Goal: Navigation & Orientation: Find specific page/section

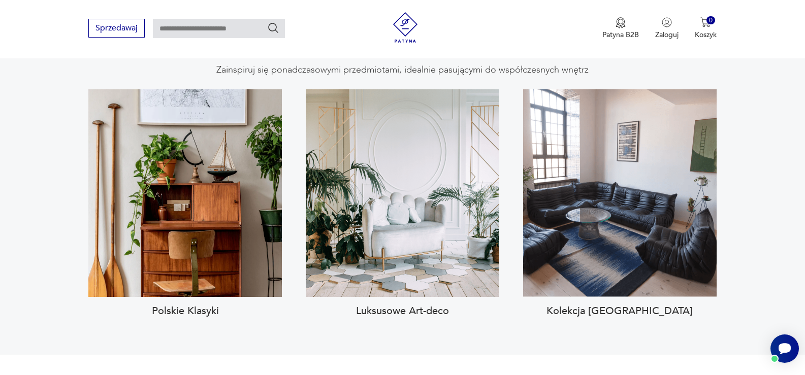
scroll to position [965, 0]
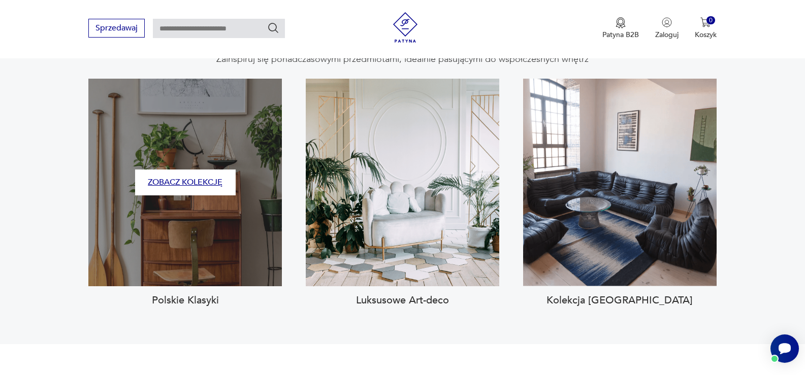
click at [186, 170] on button "Zobacz kolekcję" at bounding box center [185, 183] width 101 height 26
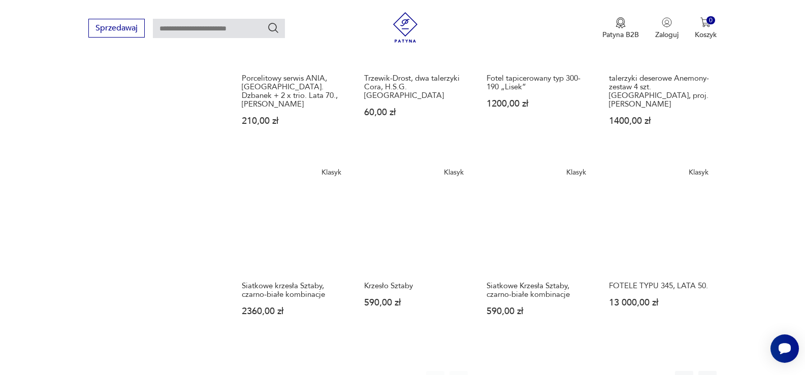
scroll to position [749, 0]
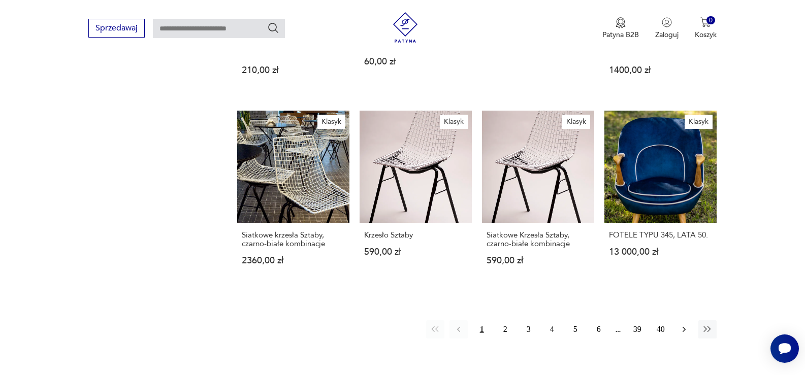
click at [682, 320] on button "button" at bounding box center [684, 329] width 18 height 18
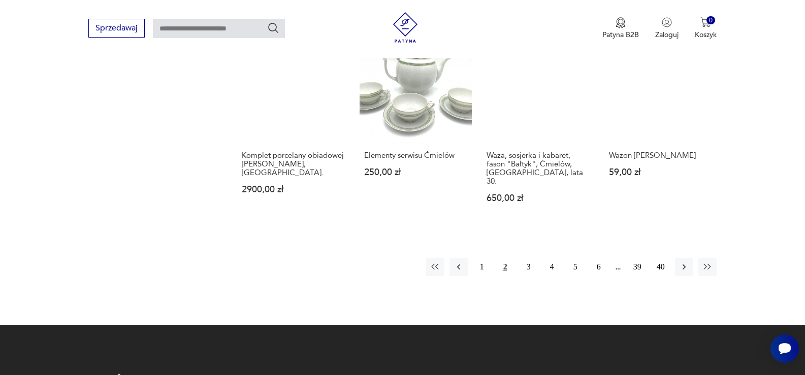
scroll to position [851, 0]
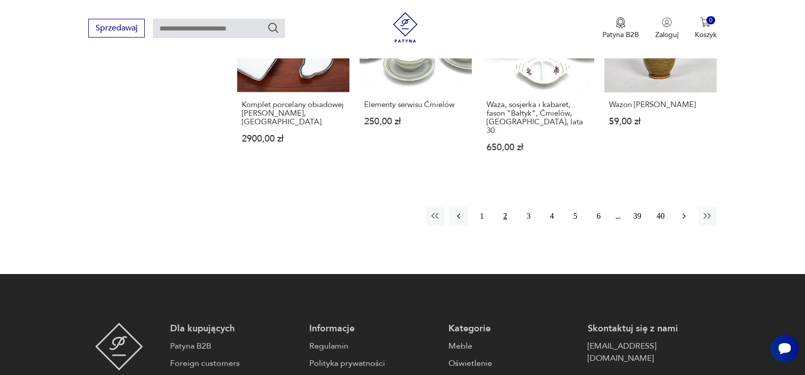
click at [684, 214] on icon "button" at bounding box center [684, 217] width 3 height 6
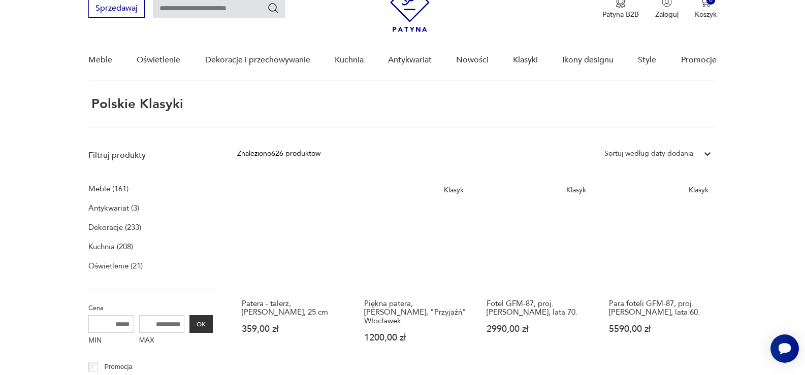
scroll to position [38, 0]
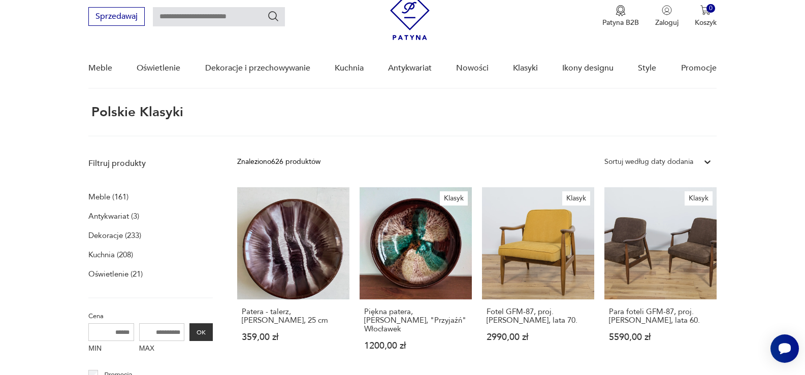
click at [95, 199] on p "Meble (161)" at bounding box center [108, 197] width 40 height 14
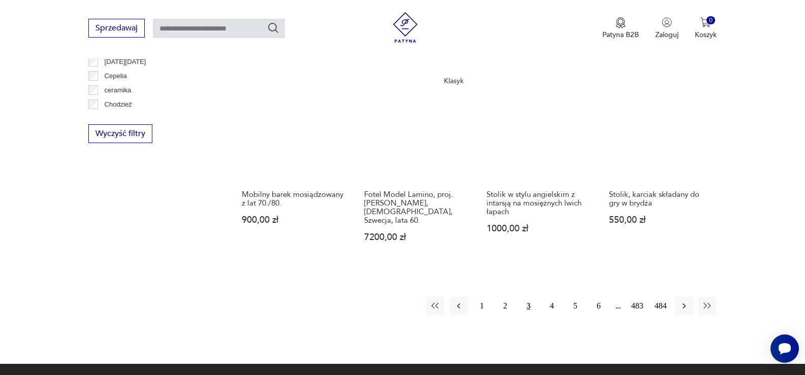
scroll to position [934, 0]
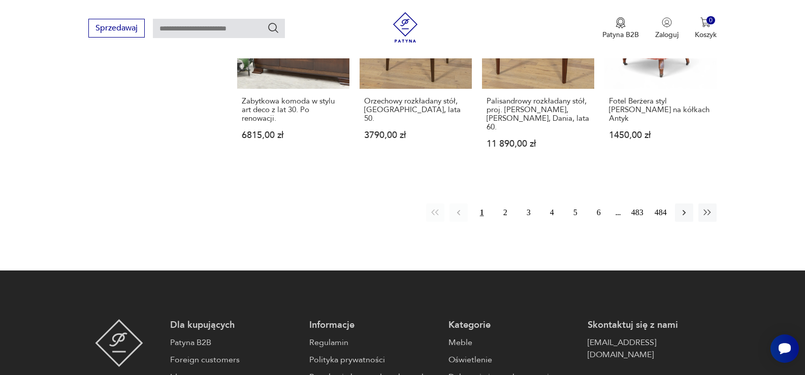
scroll to position [1133, 0]
